Goal: Information Seeking & Learning: Learn about a topic

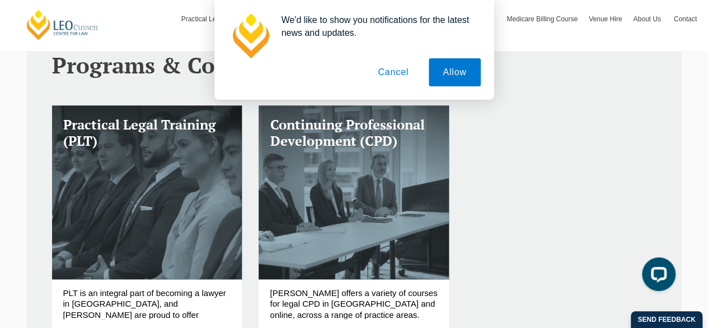
click at [385, 71] on button "Cancel" at bounding box center [393, 72] width 59 height 28
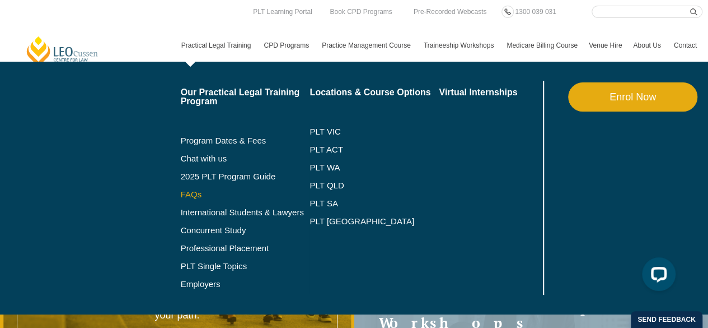
click at [193, 193] on link "FAQs" at bounding box center [245, 194] width 129 height 9
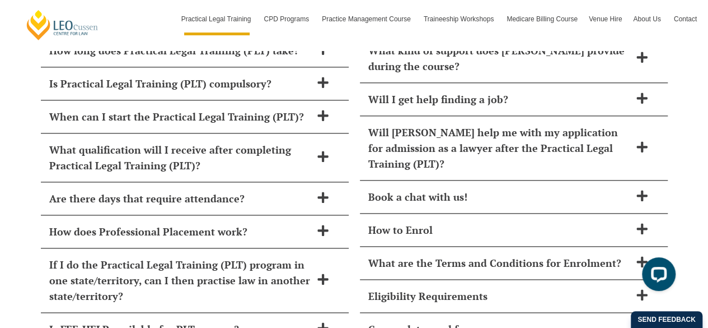
scroll to position [4890, 0]
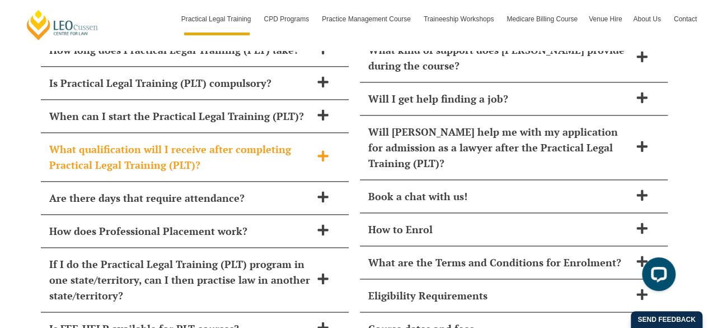
click at [143, 141] on span "What qualification will I receive after completing Practical Legal Training (PL…" at bounding box center [180, 156] width 262 height 31
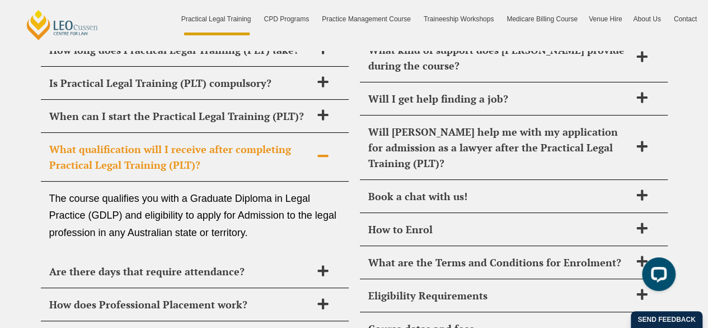
scroll to position [4898, 0]
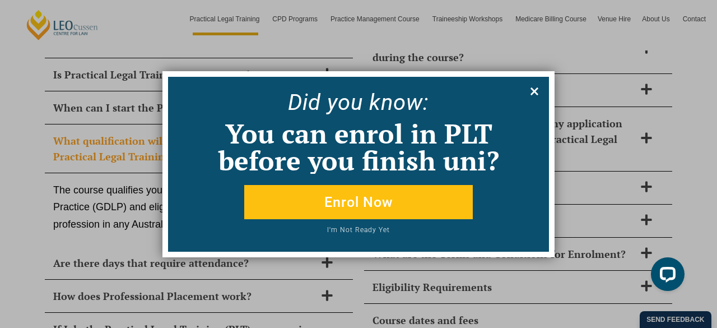
click at [535, 91] on icon at bounding box center [534, 91] width 8 height 8
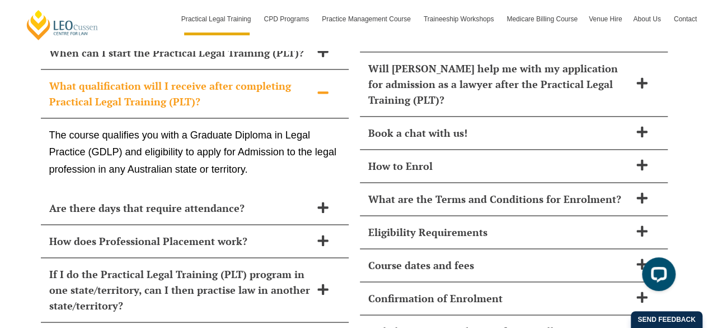
scroll to position [4957, 0]
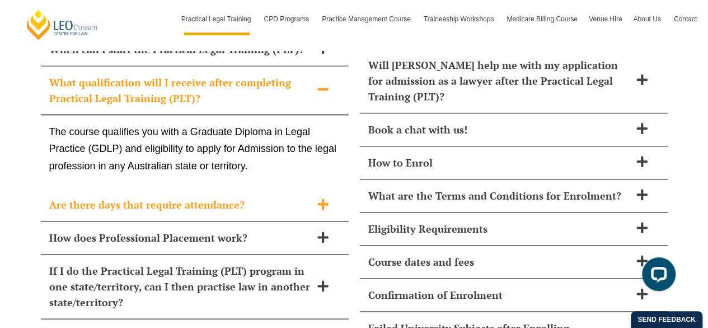
click at [69, 197] on span "Are there days that require attendance?" at bounding box center [180, 205] width 262 height 16
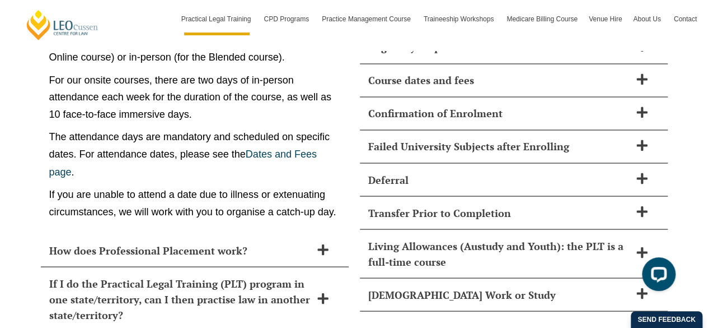
scroll to position [5194, 0]
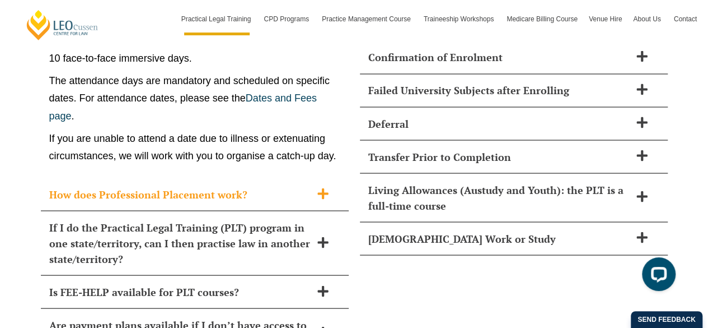
click at [59, 186] on span "How does Professional Placement work?" at bounding box center [180, 194] width 262 height 16
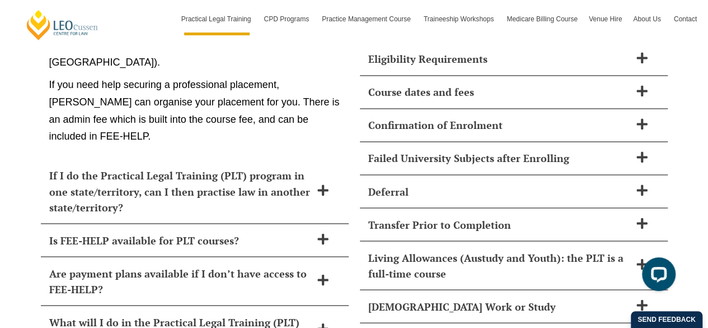
scroll to position [5138, 0]
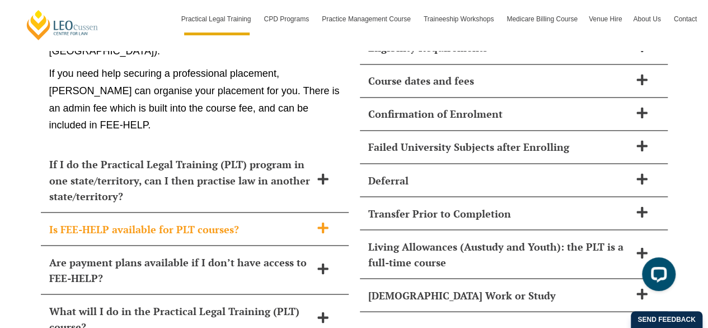
click at [86, 221] on span "Is FEE-HELP available for PLT courses?" at bounding box center [180, 229] width 262 height 16
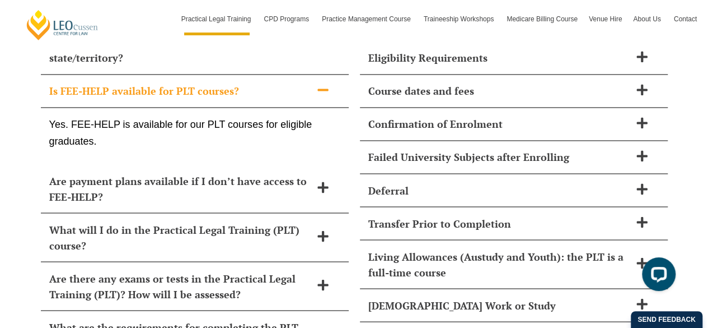
scroll to position [5128, 0]
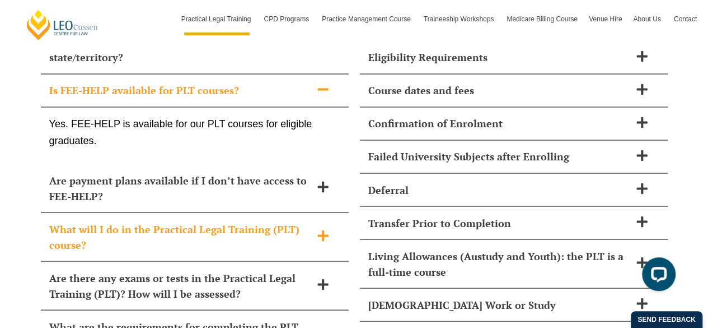
click at [75, 221] on span "What will I do in the Practical Legal Training (PLT) course?" at bounding box center [180, 236] width 262 height 31
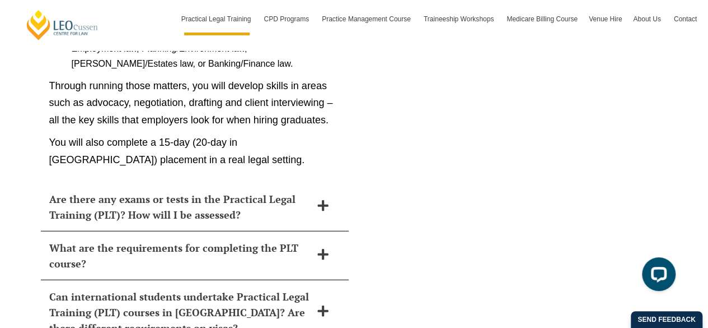
scroll to position [5536, 0]
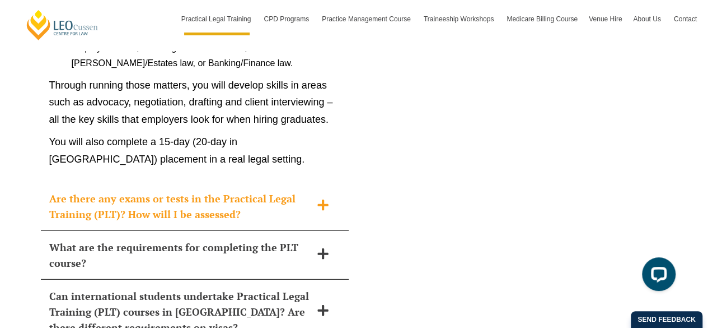
click at [80, 190] on span "Are there any exams or tests in the Practical Legal Training (PLT)? How will I …" at bounding box center [180, 205] width 262 height 31
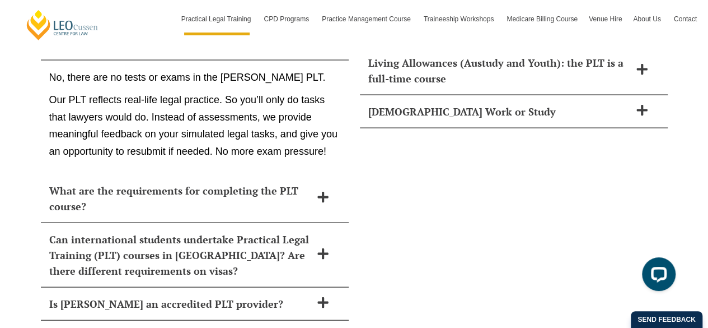
scroll to position [5323, 0]
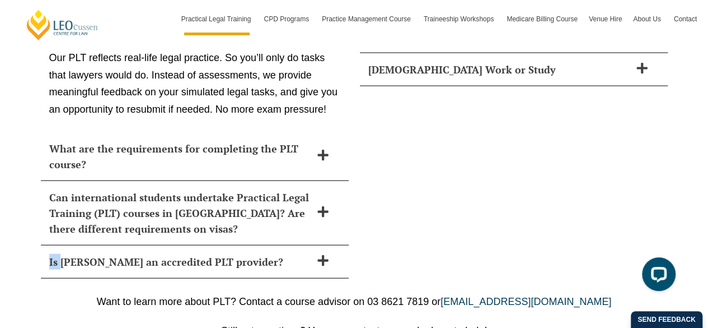
scroll to position [5363, 0]
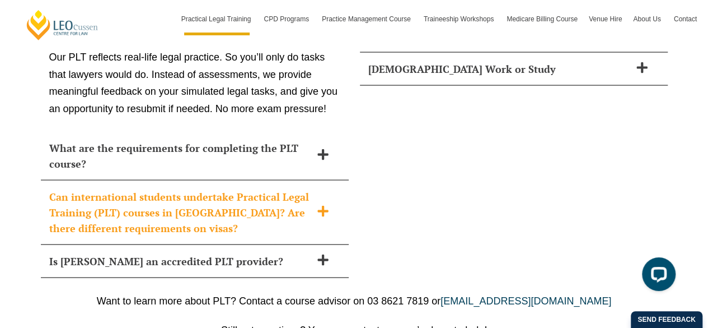
click at [104, 189] on span "Can international students undertake Practical Legal Training (PLT) courses in …" at bounding box center [180, 212] width 262 height 47
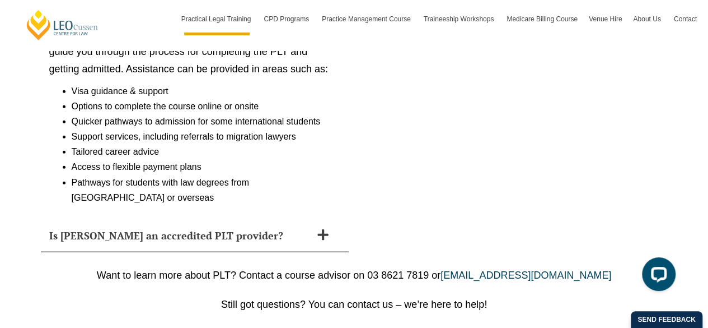
scroll to position [5517, 0]
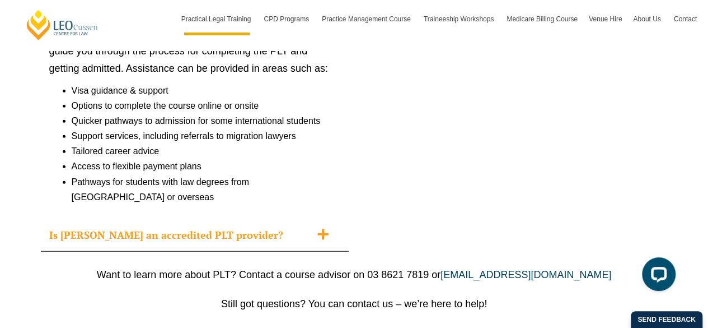
click at [90, 227] on span "Is Leo Cussen an accredited PLT provider?" at bounding box center [180, 235] width 262 height 16
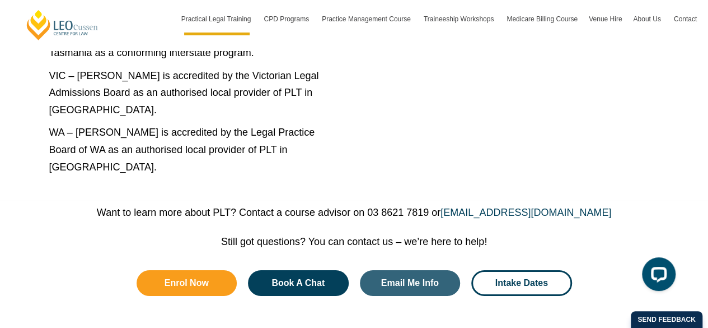
scroll to position [5886, 0]
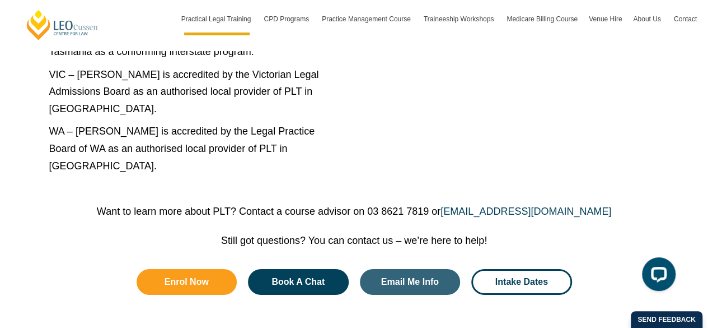
click at [26, 207] on div "Want to learn more about PLT? Contact a course advisor on 03 8621 7819 or cours…" at bounding box center [354, 266] width 708 height 134
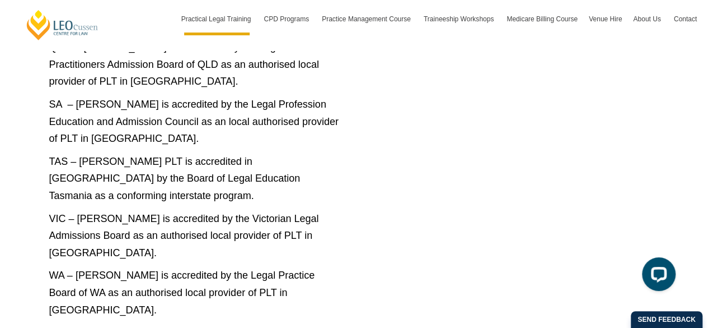
scroll to position [5741, 0]
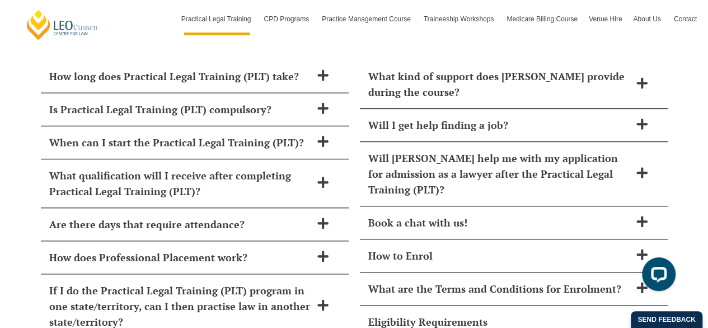
scroll to position [4907, 0]
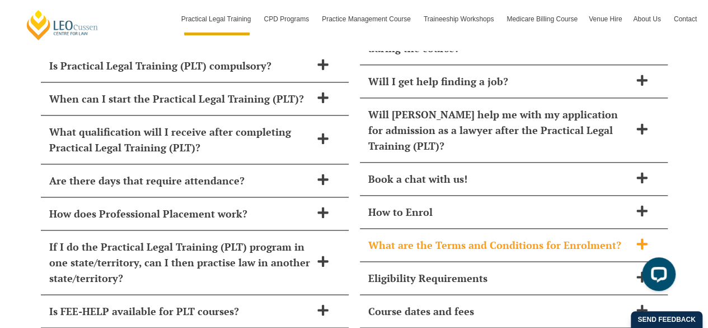
click at [400, 237] on span "What are the Terms and Conditions for Enrolment?" at bounding box center [499, 245] width 262 height 16
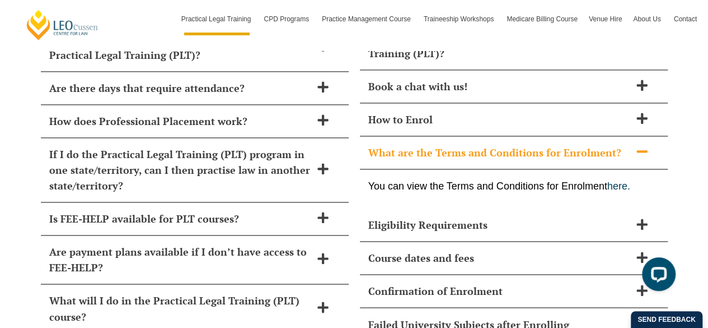
scroll to position [5003, 0]
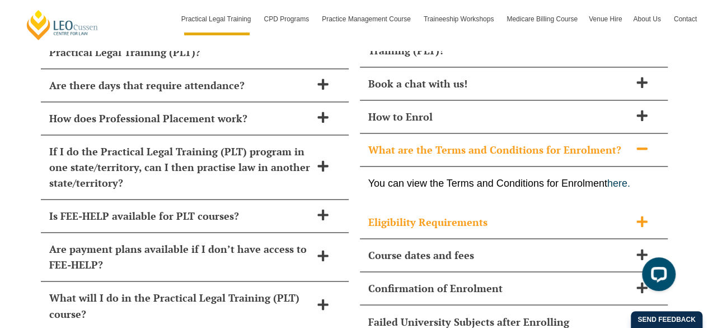
click at [409, 214] on span "Eligibility Requirements" at bounding box center [499, 222] width 262 height 16
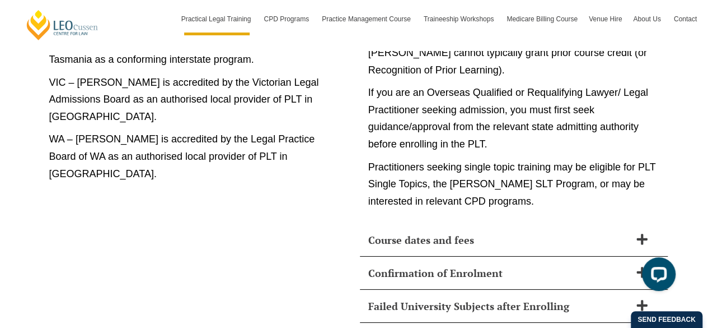
scroll to position [5879, 0]
click at [407, 231] on span "Course dates and fees" at bounding box center [499, 239] width 262 height 16
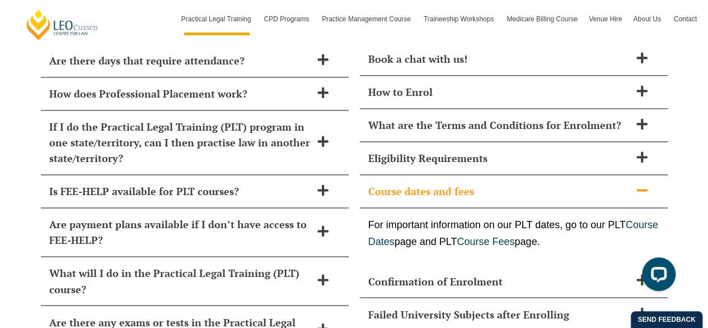
scroll to position [5027, 0]
click at [515, 236] on link "Course Fees" at bounding box center [486, 241] width 58 height 11
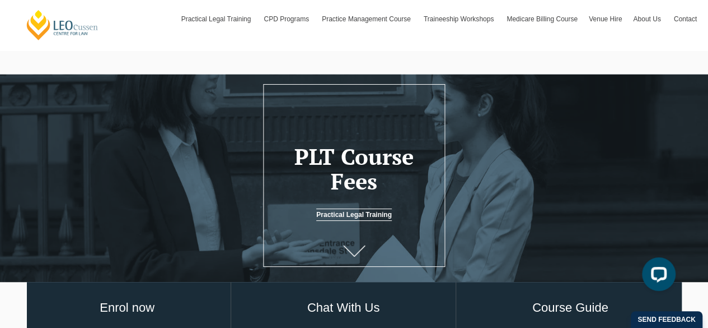
click at [346, 250] on icon at bounding box center [353, 250] width 21 height 11
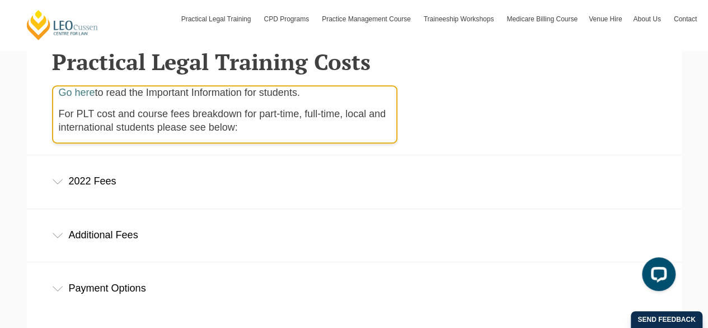
scroll to position [326, 0]
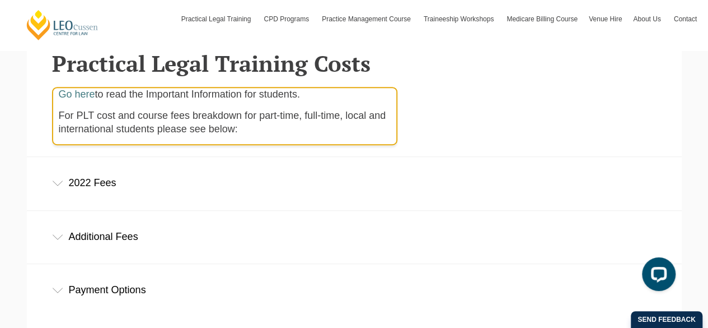
click at [59, 190] on div "2022 Fees" at bounding box center [354, 183] width 655 height 52
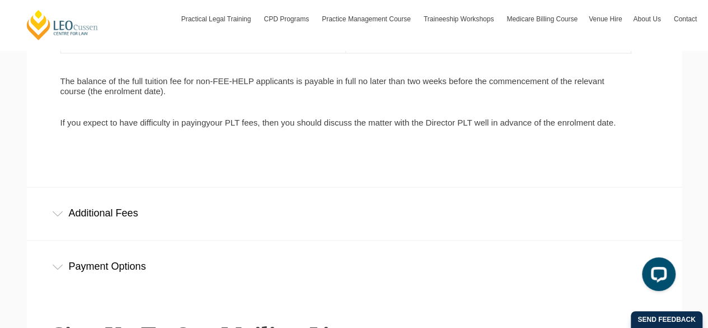
scroll to position [785, 0]
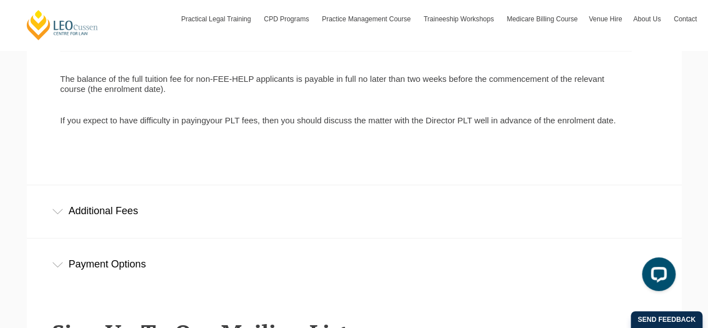
click at [57, 213] on icon at bounding box center [58, 210] width 10 height 5
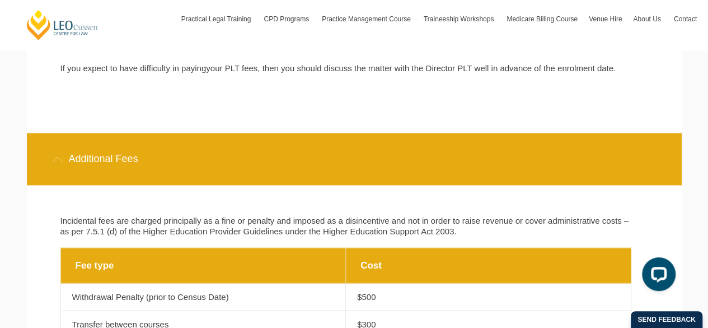
scroll to position [838, 0]
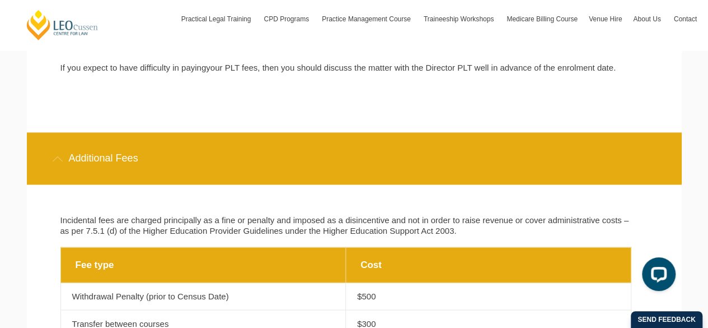
click at [345, 138] on div "Additional Fees" at bounding box center [354, 158] width 655 height 52
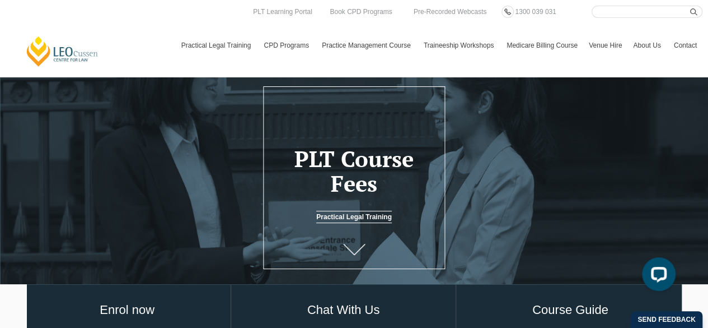
scroll to position [0, 0]
